Goal: Book appointment/travel/reservation

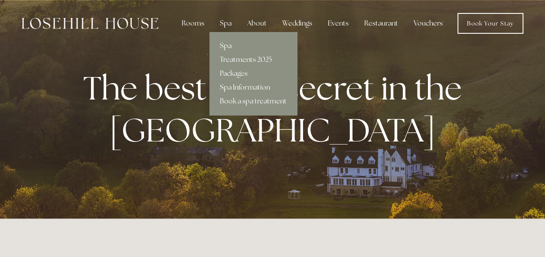
click at [225, 26] on div "Spa" at bounding box center [226, 23] width 26 height 17
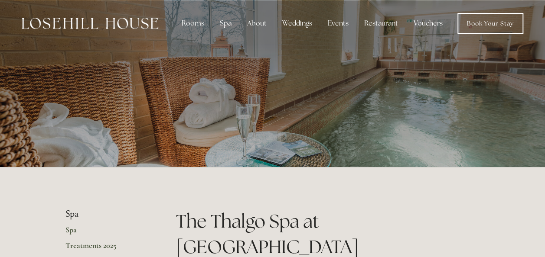
click at [94, 242] on link "Treatments 2025" at bounding box center [106, 249] width 83 height 16
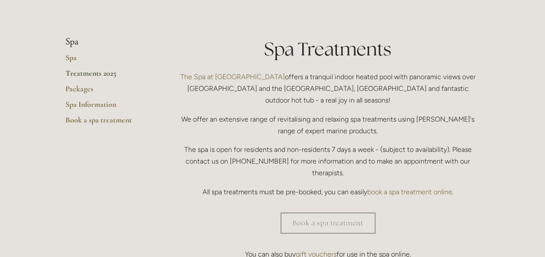
scroll to position [173, 0]
click at [84, 92] on link "Packages" at bounding box center [106, 91] width 83 height 16
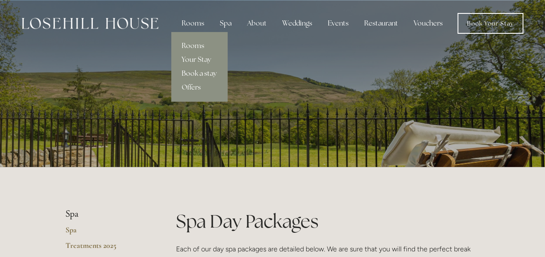
click at [204, 73] on link "Book a stay" at bounding box center [199, 74] width 56 height 14
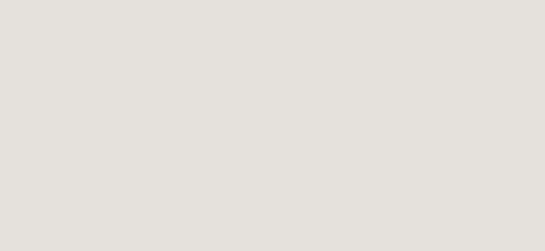
scroll to position [394, 0]
